Goal: Check status: Check status

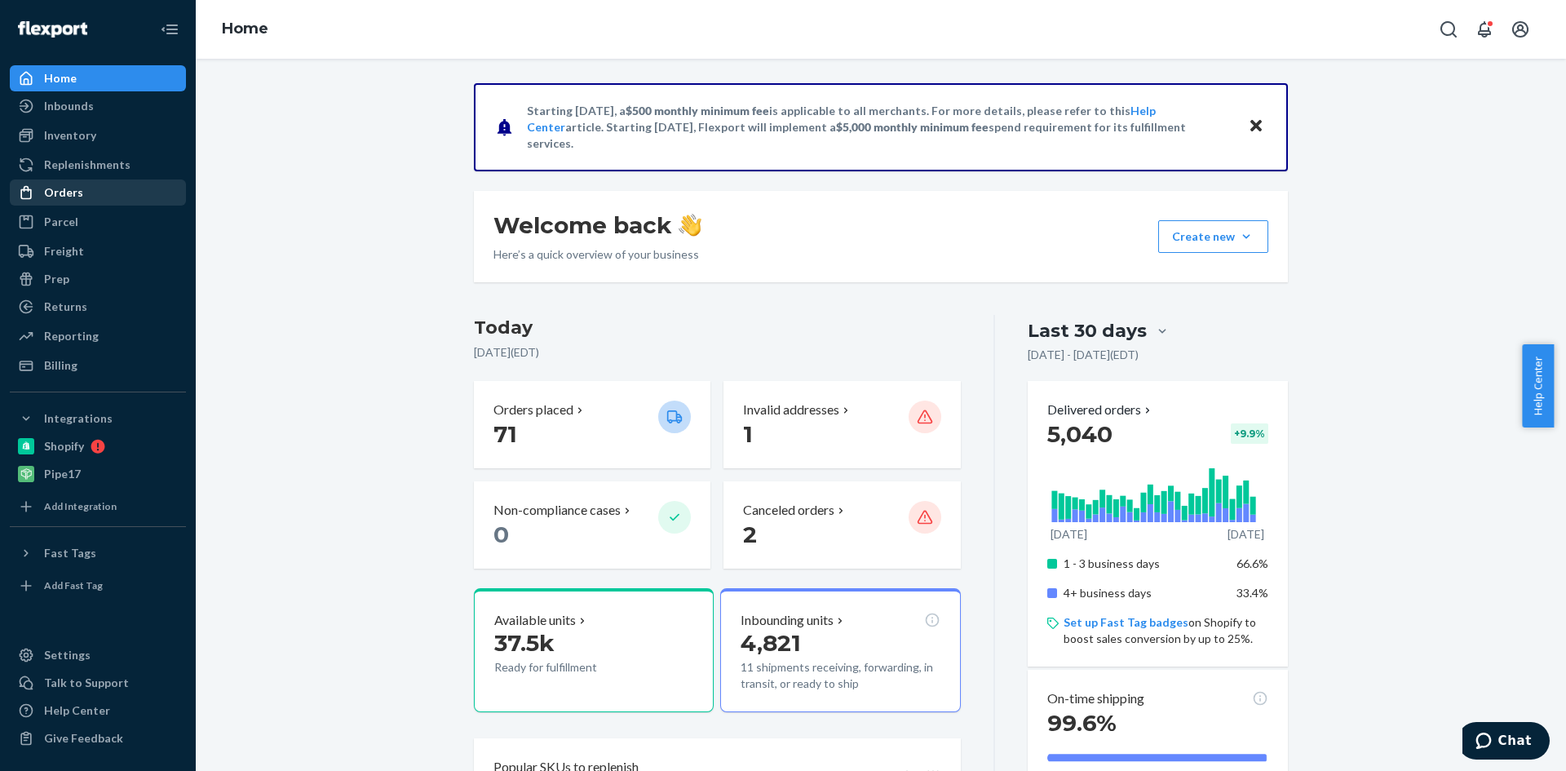
click at [65, 194] on div "Orders" at bounding box center [63, 192] width 39 height 16
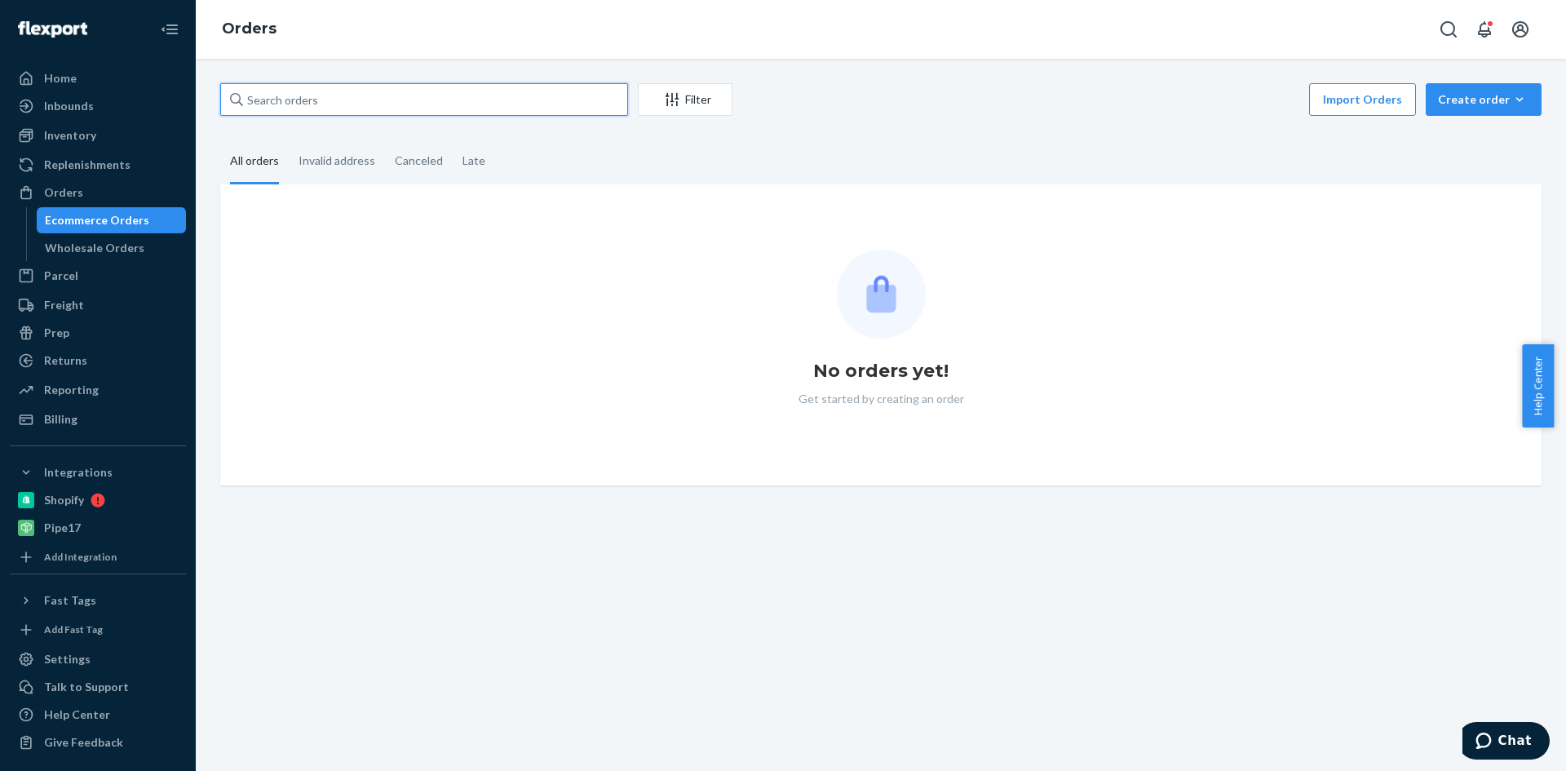
click at [264, 95] on input "text" at bounding box center [424, 99] width 408 height 33
paste input "[EMAIL_ADDRESS][DOMAIN_NAME]"
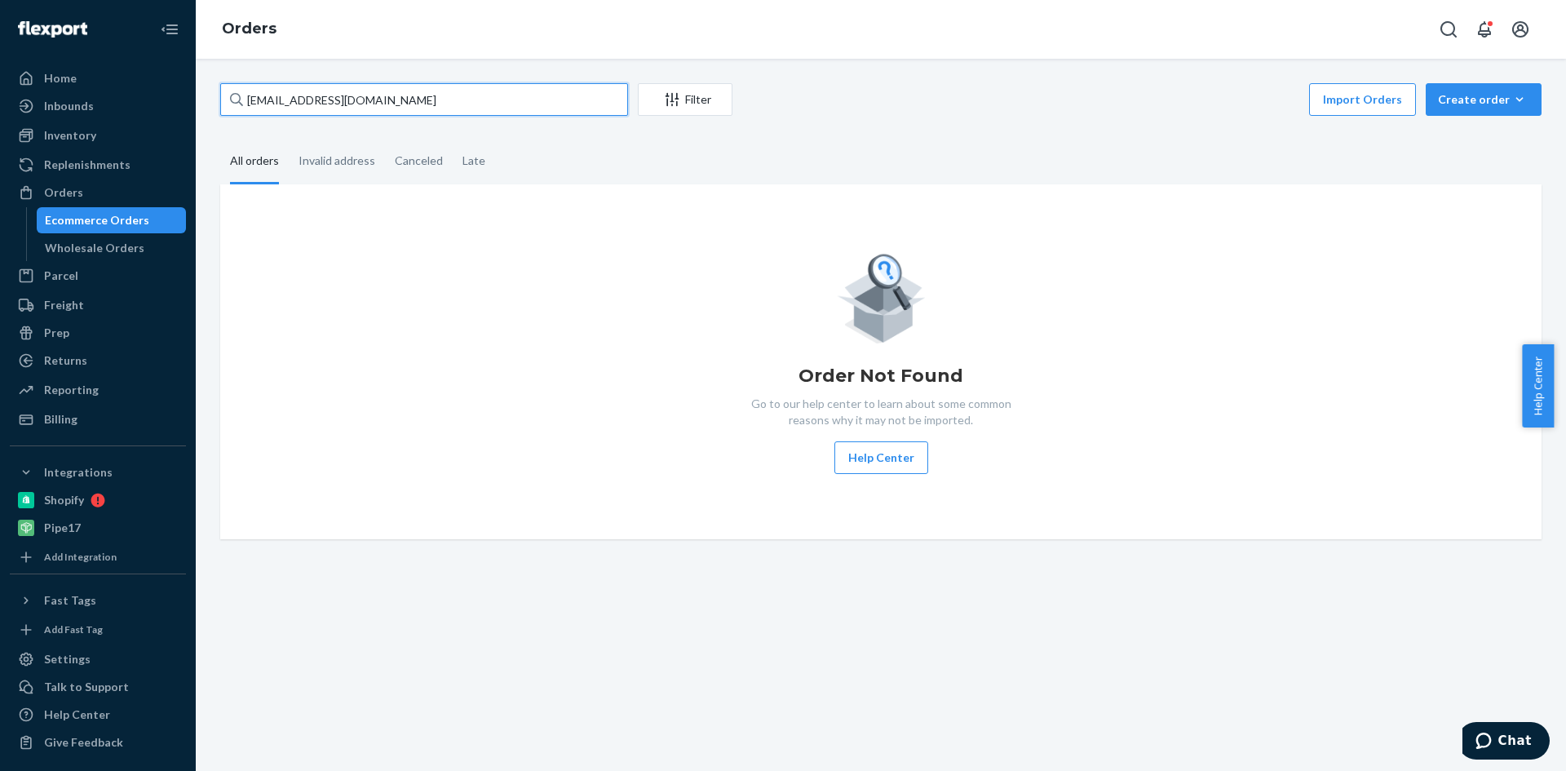
drag, startPoint x: 404, startPoint y: 95, endPoint x: 213, endPoint y: 108, distance: 191.3
click at [215, 108] on div "[EMAIL_ADDRESS][DOMAIN_NAME] Filter Import Orders Create order Ecommerce order …" at bounding box center [881, 311] width 1346 height 456
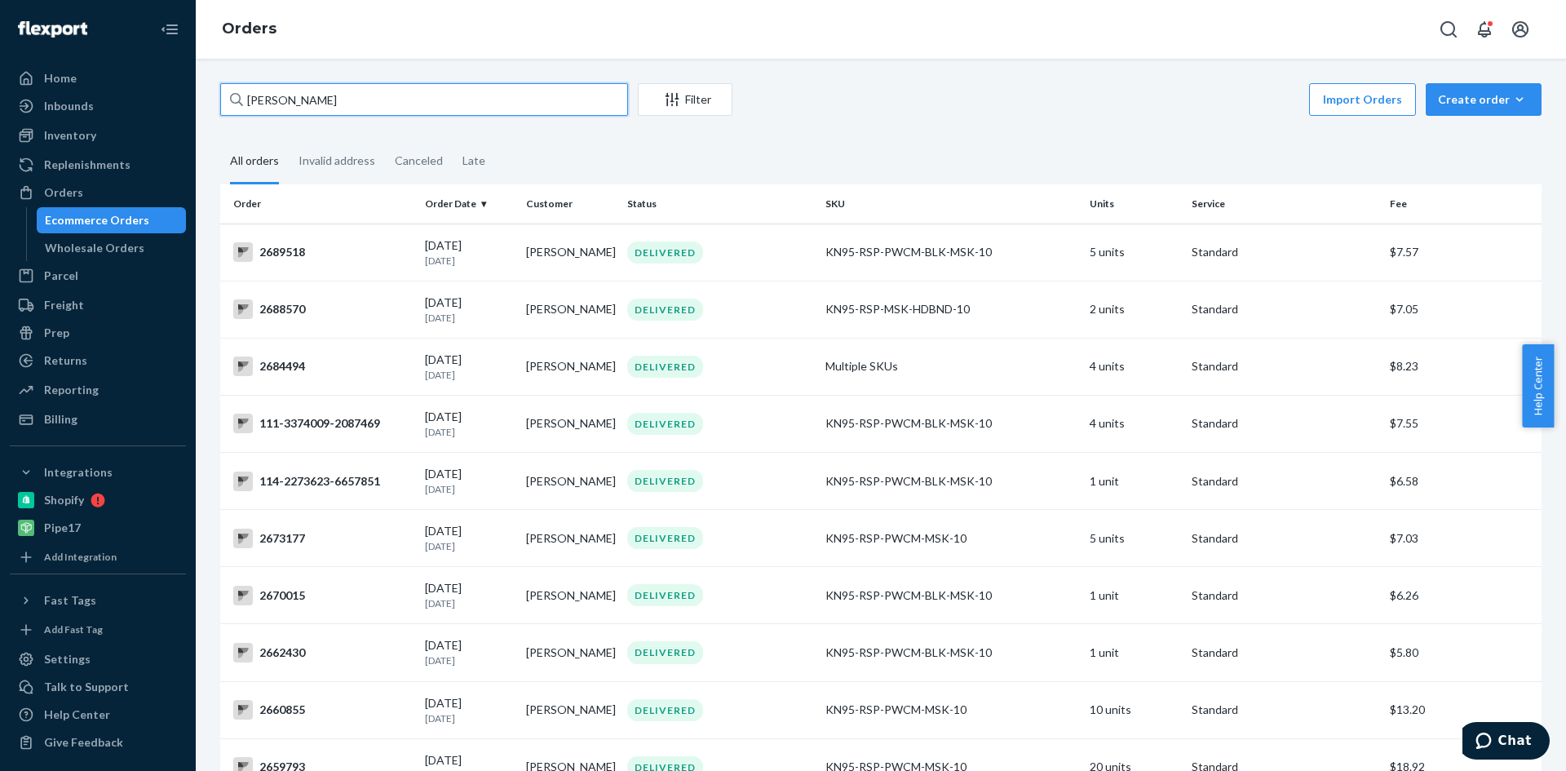
type input "[PERSON_NAME]"
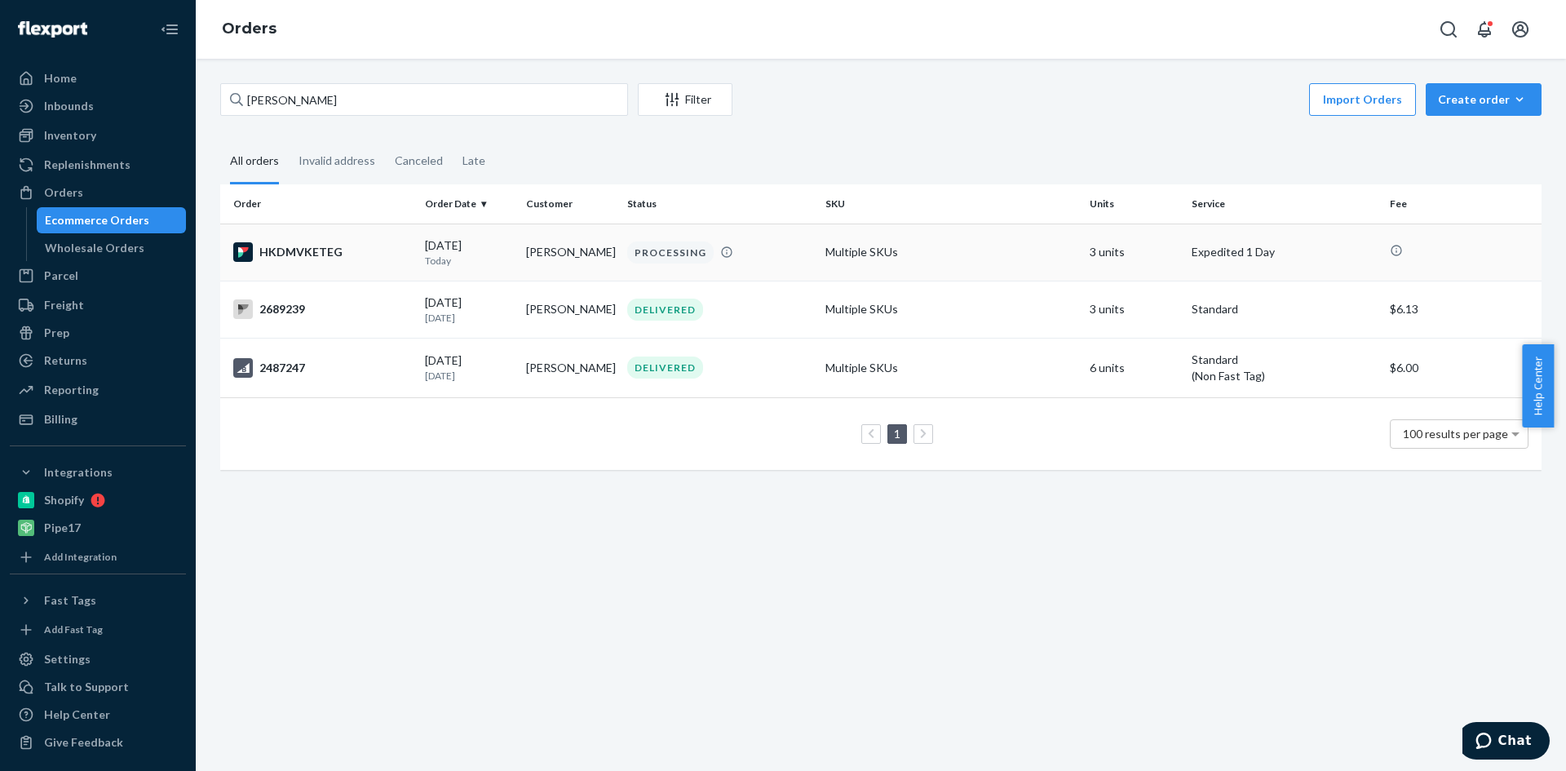
click at [285, 250] on div "HKDMVKETEG" at bounding box center [322, 252] width 179 height 20
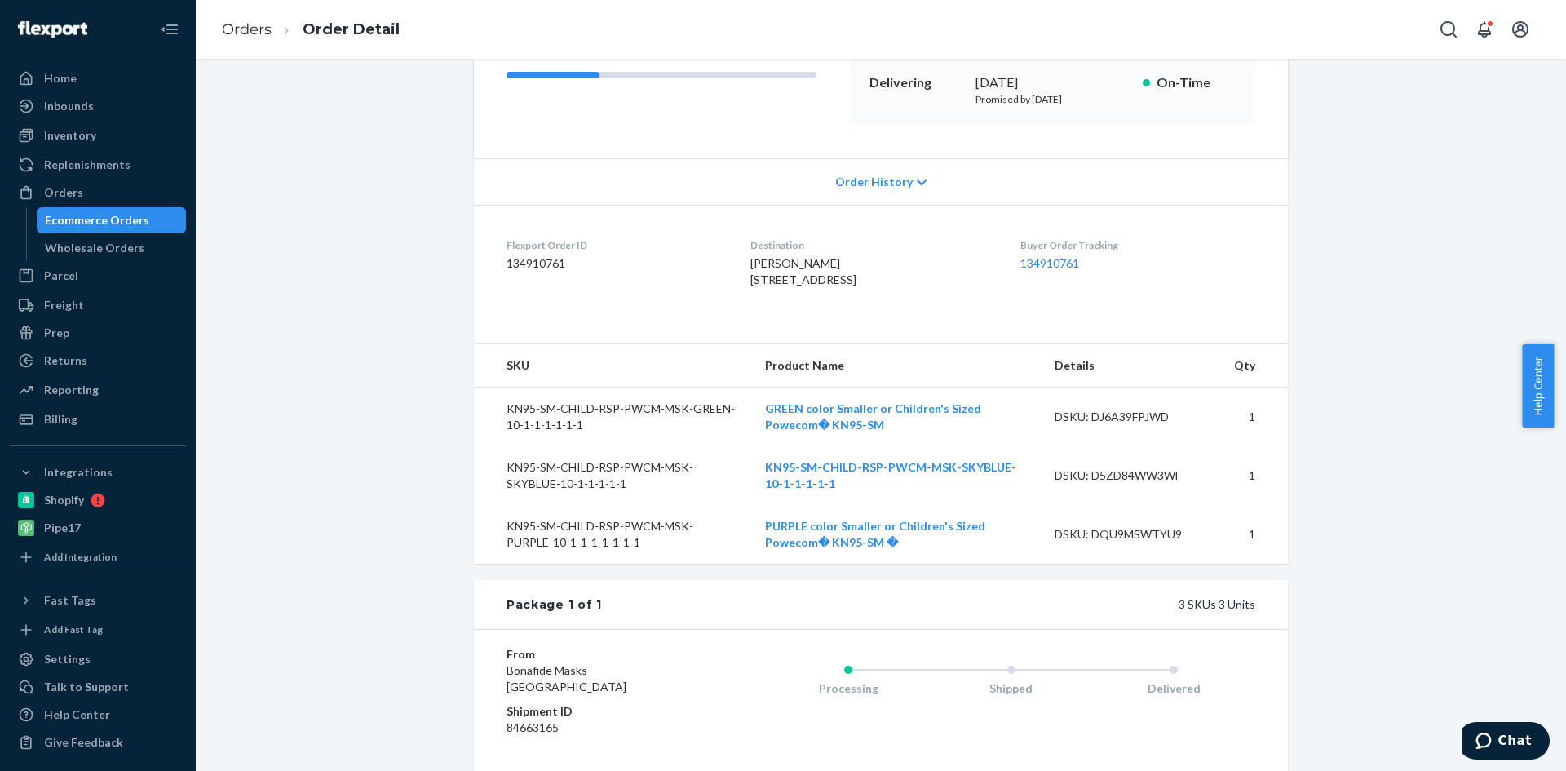
scroll to position [135, 0]
